Goal: Task Accomplishment & Management: Manage account settings

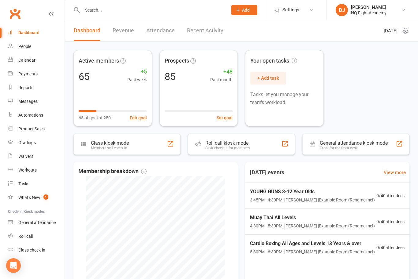
click at [103, 13] on input "text" at bounding box center [151, 10] width 143 height 9
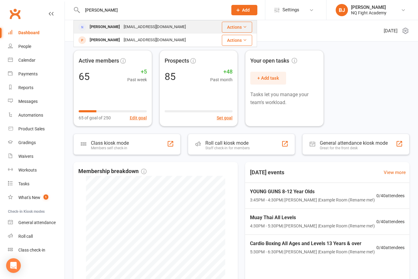
type input "[PERSON_NAME]"
click at [137, 30] on div "[EMAIL_ADDRESS][DOMAIN_NAME]" at bounding box center [155, 27] width 66 height 9
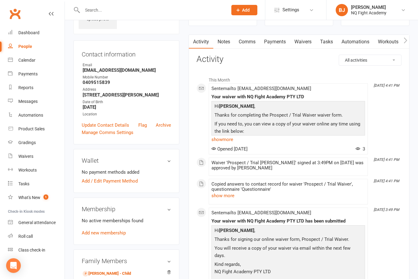
scroll to position [42, 0]
click at [122, 183] on link "Add / Edit Payment Method" at bounding box center [110, 182] width 56 height 7
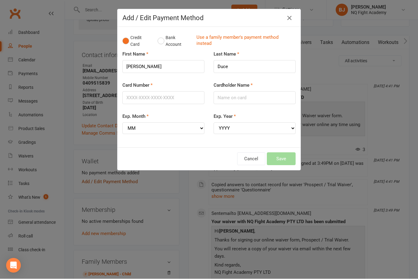
scroll to position [42, 0]
click at [170, 94] on input "Card Number" at bounding box center [163, 98] width 82 height 13
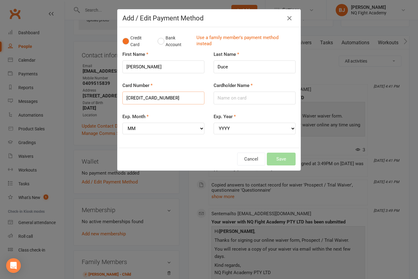
type input "[CREDIT_CARD_NUMBER]"
click at [254, 96] on input "Cardholder Name" at bounding box center [254, 98] width 82 height 13
type input "[PERSON_NAME]"
click at [200, 126] on select "MM 01 02 03 04 05 06 07 08 09 10 11 12" at bounding box center [163, 129] width 82 height 12
select select "05"
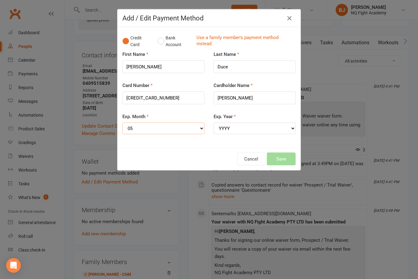
scroll to position [42, 0]
click at [252, 124] on select "YYYY 2025 2026 2027 2028 2029 2030 2031 2032 2033 2034" at bounding box center [254, 129] width 82 height 12
select select "2029"
click at [286, 153] on button "Save" at bounding box center [281, 159] width 29 height 13
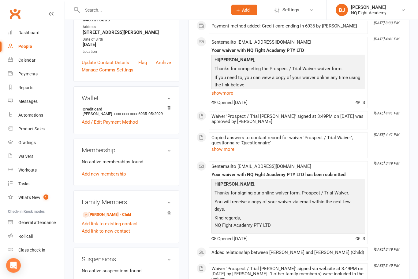
scroll to position [114, 0]
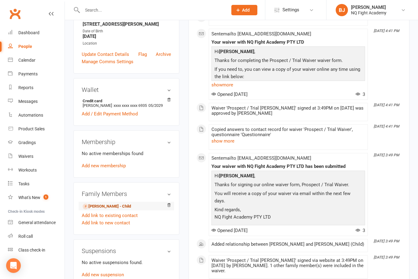
click at [116, 209] on link "[PERSON_NAME] - Child" at bounding box center [107, 207] width 48 height 6
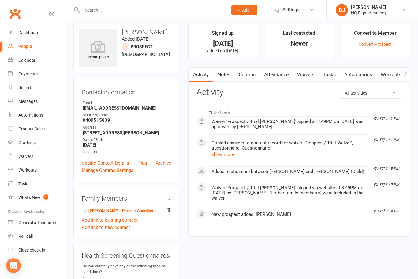
scroll to position [6, 0]
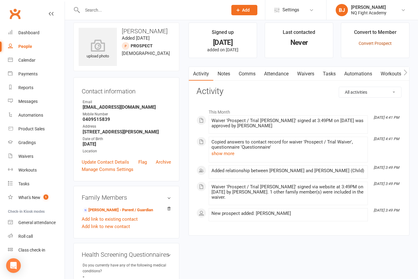
click at [379, 45] on link "Convert Prospect" at bounding box center [374, 43] width 33 height 5
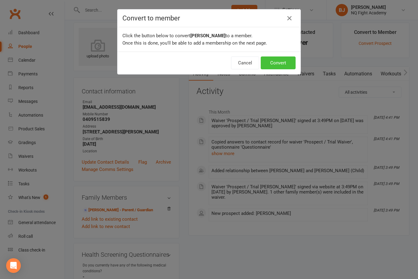
click at [282, 64] on button "Convert" at bounding box center [277, 63] width 35 height 13
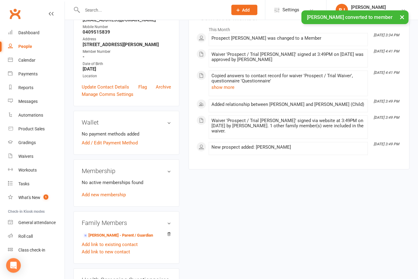
scroll to position [94, 0]
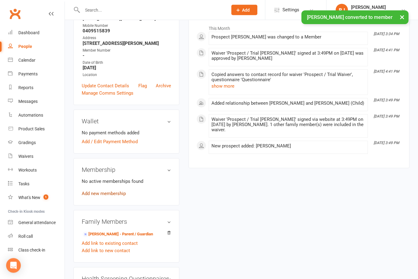
click at [116, 194] on link "Add new membership" at bounding box center [104, 194] width 44 height 6
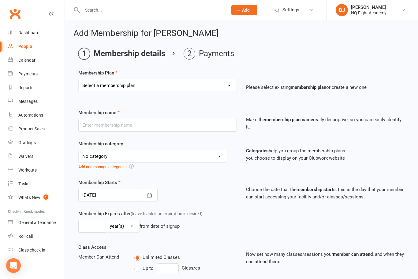
click at [224, 89] on select "Select a membership plan Create new Membership Plan Casual $25 Tap or Cash 2 Cl…" at bounding box center [158, 85] width 158 height 12
select select "2"
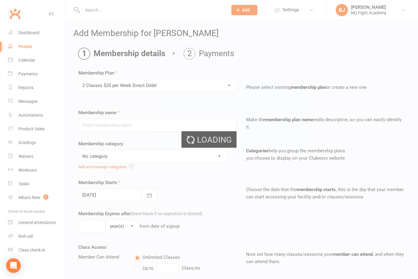
type input "2 Classes $35 per Week Direct Debit"
select select "12"
type input "0"
type input "2"
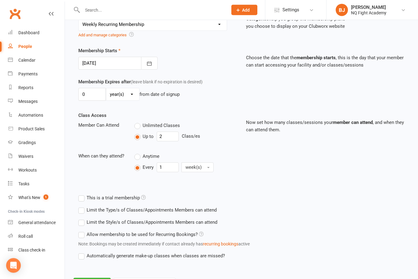
scroll to position [146, 0]
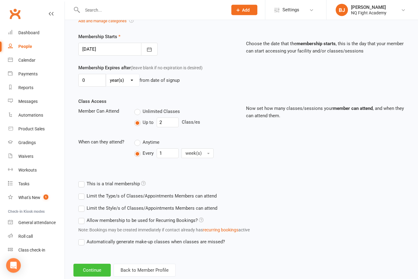
click at [93, 267] on button "Continue" at bounding box center [91, 270] width 37 height 13
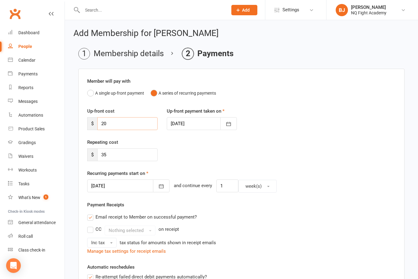
click at [129, 126] on input "20" at bounding box center [127, 123] width 60 height 13
type input "2"
type input "78"
click at [226, 148] on div "Repeating cost $ 35" at bounding box center [241, 154] width 317 height 31
click at [158, 188] on icon "button" at bounding box center [161, 186] width 6 height 6
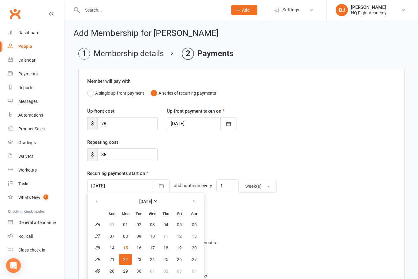
click at [128, 261] on button "22" at bounding box center [125, 259] width 13 height 11
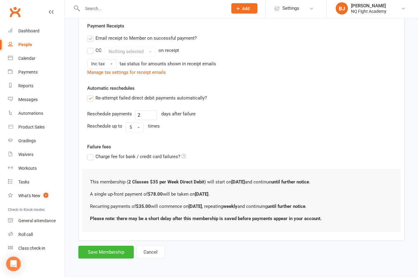
scroll to position [180, 0]
click at [93, 254] on button "Save Membership" at bounding box center [105, 254] width 55 height 13
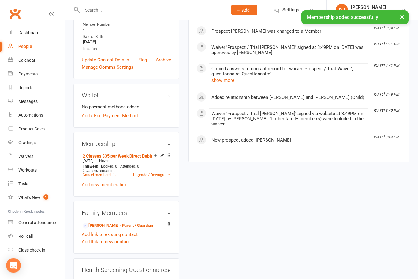
scroll to position [122, 0]
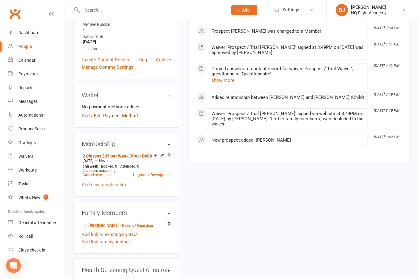
click at [91, 120] on link "Add / Edit Payment Method" at bounding box center [110, 115] width 56 height 7
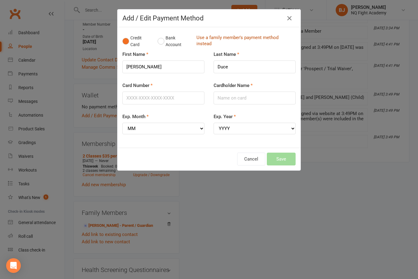
click at [205, 42] on link "Use a family member's payment method instead" at bounding box center [244, 42] width 96 height 14
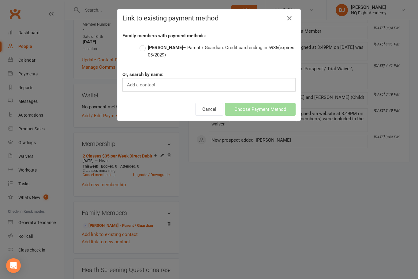
click at [144, 49] on label "[PERSON_NAME] – Parent / Guardian: Credit card ending in 6935 (expires 05/2029)" at bounding box center [217, 51] width 156 height 15
click at [143, 44] on input "[PERSON_NAME] – Parent / Guardian: Credit card ending in 6935 (expires 05/2029)" at bounding box center [141, 44] width 4 height 0
click at [258, 113] on button "Choose Payment Method" at bounding box center [260, 109] width 71 height 13
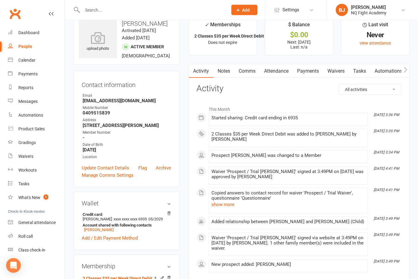
scroll to position [0, 0]
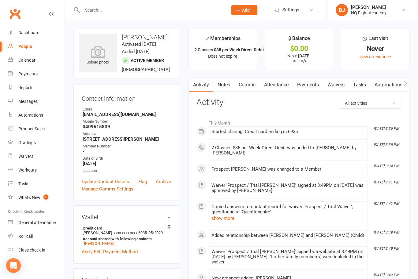
click at [25, 50] on link "People" at bounding box center [36, 47] width 57 height 14
select select "100"
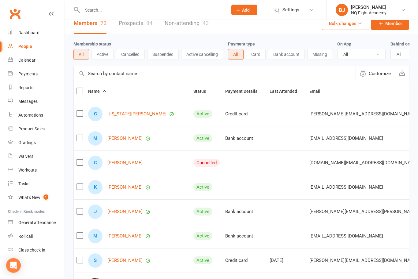
scroll to position [7, 0]
click at [100, 55] on button "Active" at bounding box center [102, 54] width 22 height 11
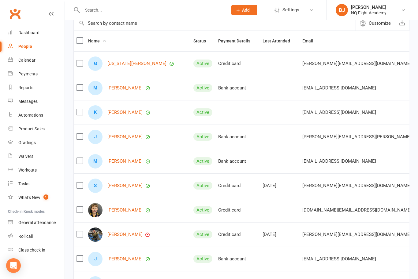
scroll to position [0, 0]
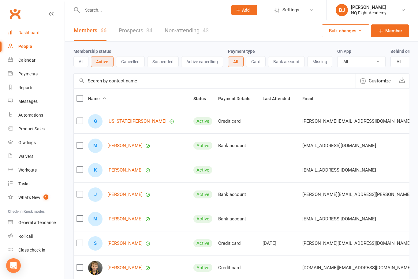
click at [27, 39] on link "Dashboard" at bounding box center [36, 33] width 57 height 14
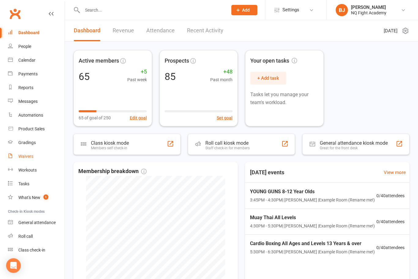
click at [24, 162] on link "Waivers" at bounding box center [36, 157] width 57 height 14
